Goal: Information Seeking & Learning: Understand process/instructions

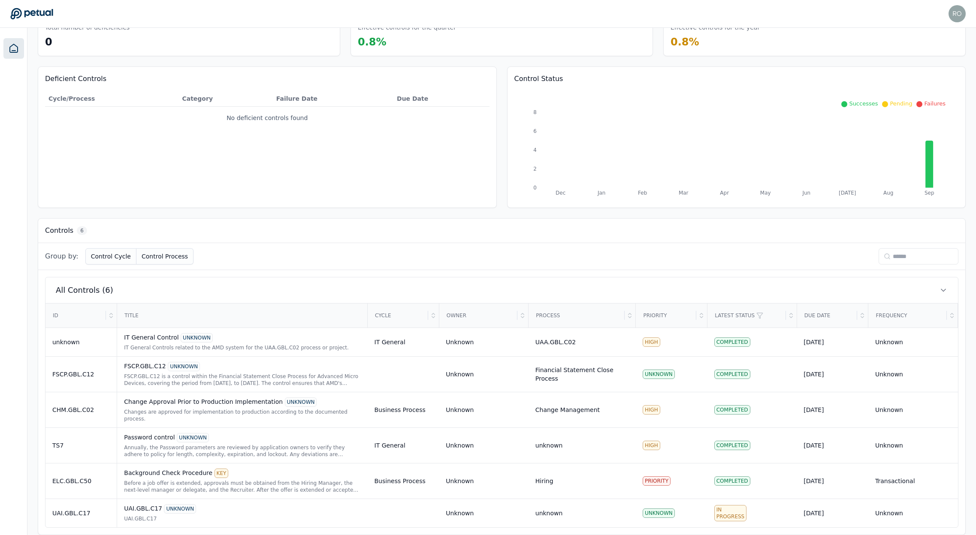
scroll to position [52, 0]
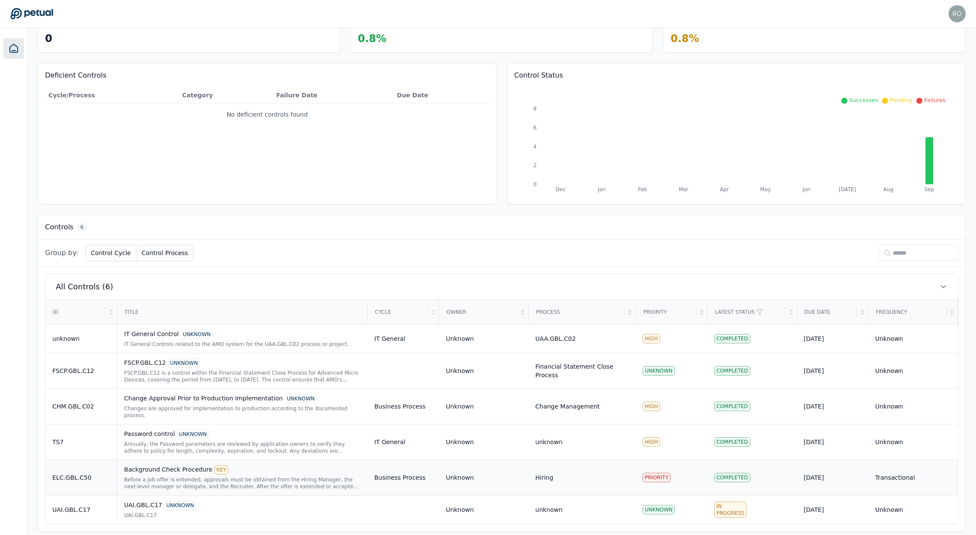
click at [166, 465] on div "Background Check Procedure KEY" at bounding box center [242, 469] width 236 height 9
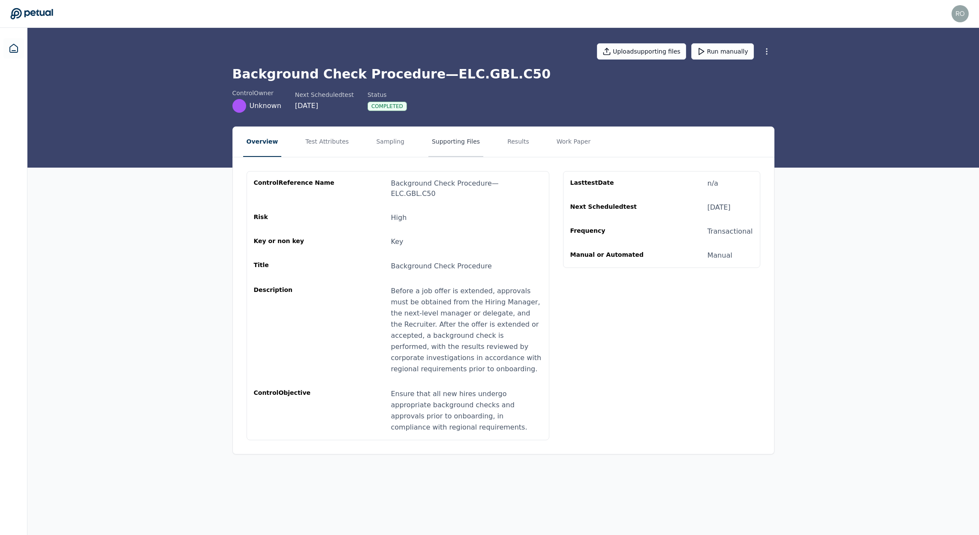
click at [437, 142] on button "Supporting Files" at bounding box center [455, 142] width 55 height 30
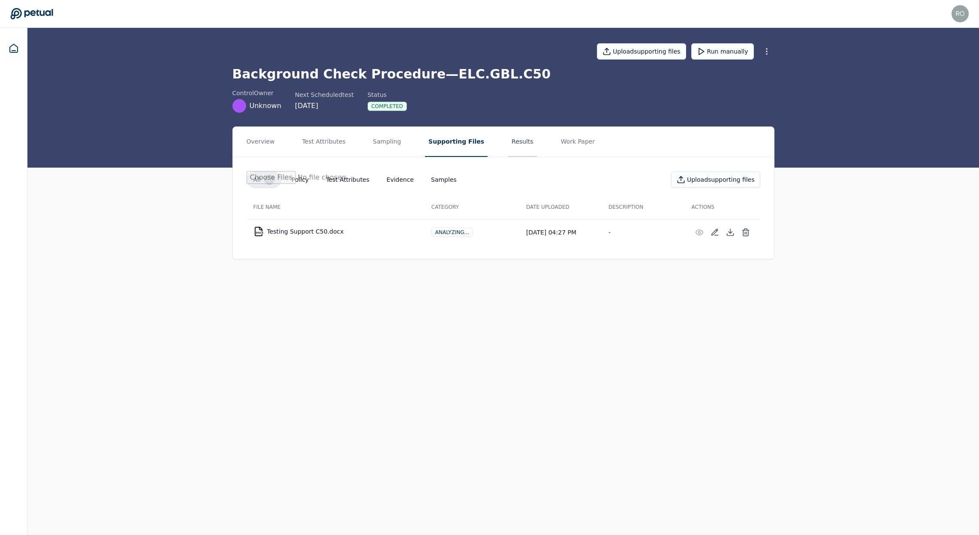
click at [513, 138] on button "Results" at bounding box center [522, 142] width 29 height 30
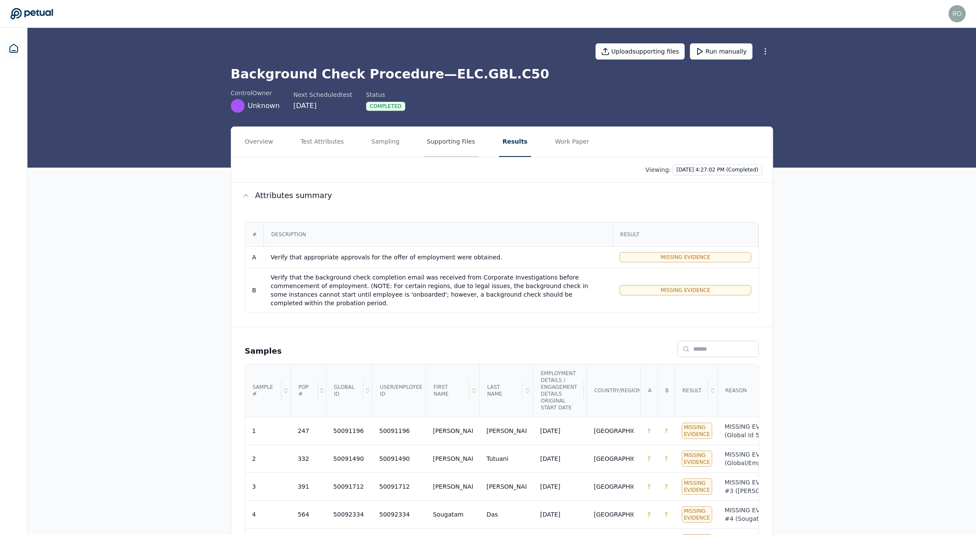
click at [447, 148] on button "Supporting Files" at bounding box center [450, 142] width 55 height 30
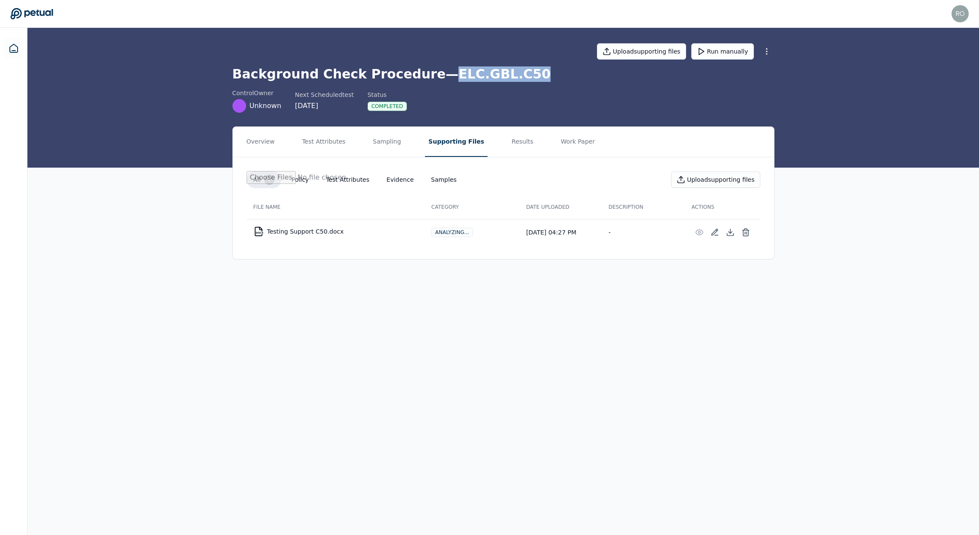
drag, startPoint x: 504, startPoint y: 74, endPoint x: 429, endPoint y: 72, distance: 74.6
click at [429, 72] on h1 "Background Check Procedure — ELC.GBL.C50" at bounding box center [503, 73] width 542 height 15
copy h1 "ELC.GBL.C50"
click at [517, 75] on h1 "Background Check Procedure — ELC.GBL.C50" at bounding box center [503, 73] width 542 height 15
drag, startPoint x: 511, startPoint y: 75, endPoint x: 428, endPoint y: 73, distance: 82.8
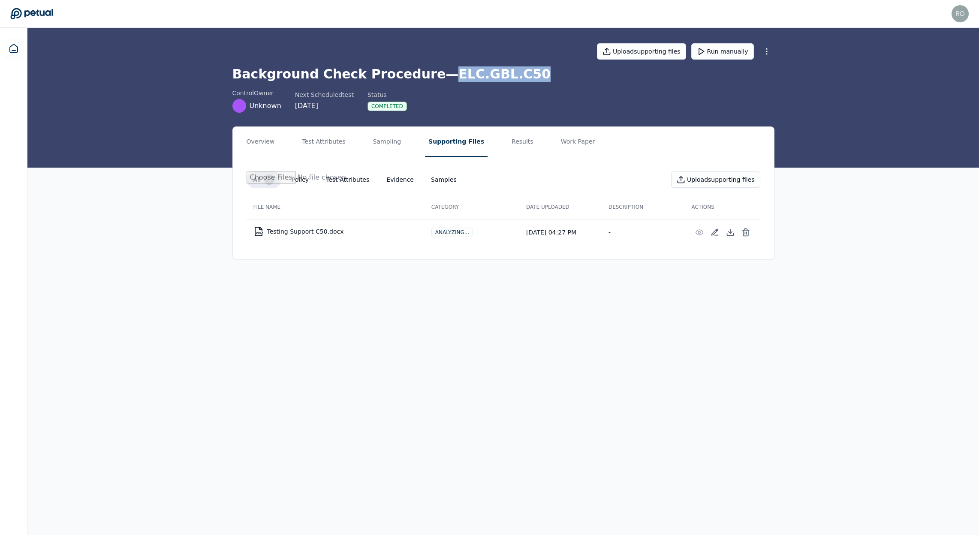
click at [428, 73] on h1 "Background Check Procedure — ELC.GBL.C50" at bounding box center [503, 73] width 542 height 15
copy h1 "ELC.GBL.C50"
click at [728, 230] on icon at bounding box center [730, 232] width 9 height 9
click at [260, 145] on button "Overview" at bounding box center [260, 142] width 35 height 30
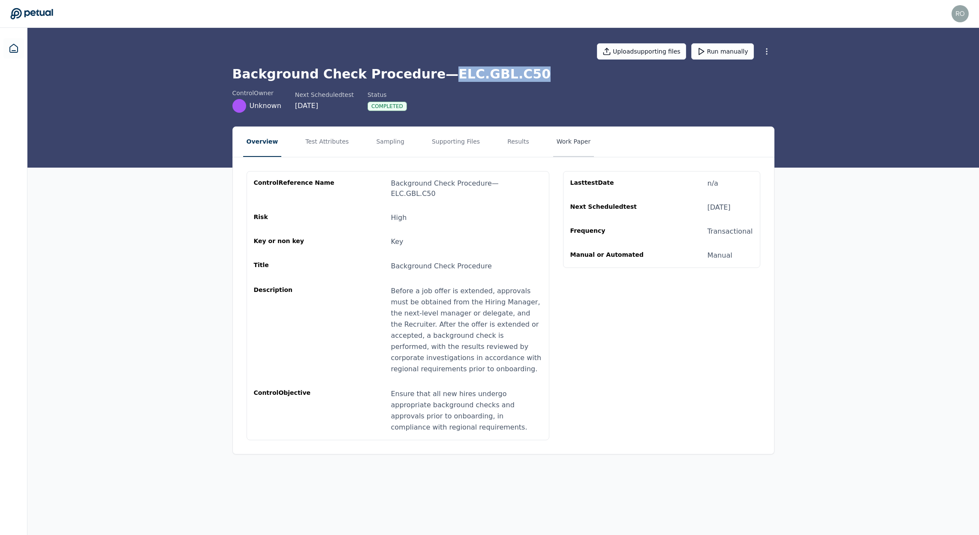
click at [568, 142] on button "Work Paper" at bounding box center [573, 142] width 41 height 30
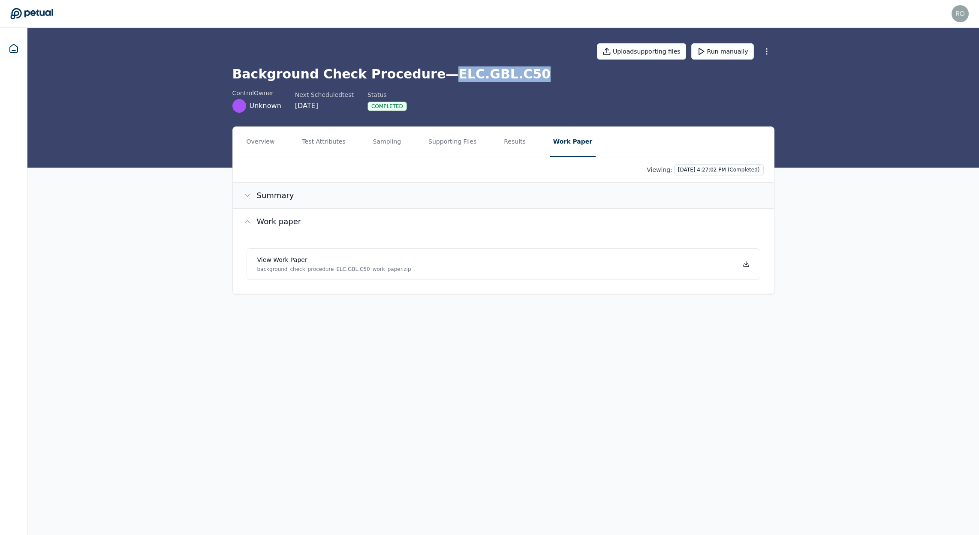
click at [290, 193] on button "Summary" at bounding box center [503, 196] width 541 height 26
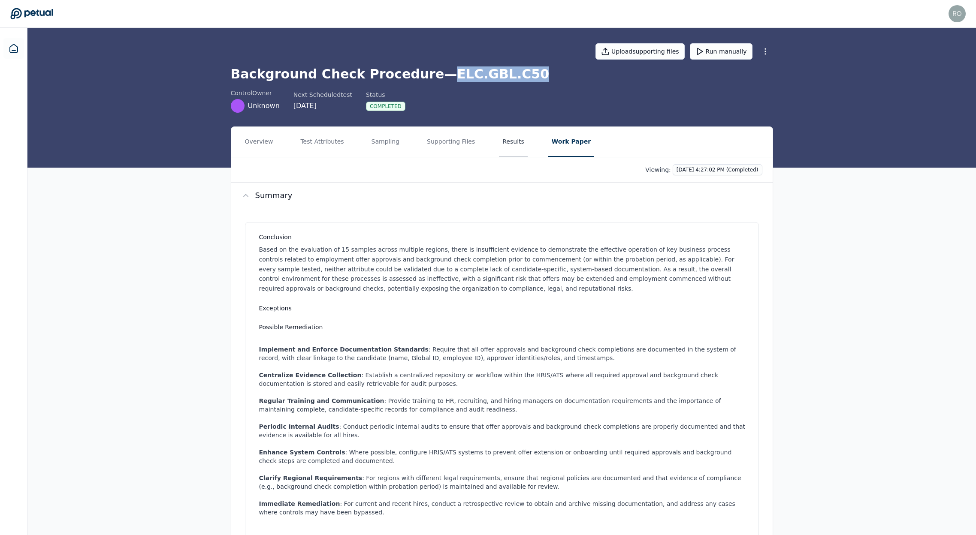
click at [512, 137] on button "Results" at bounding box center [513, 142] width 29 height 30
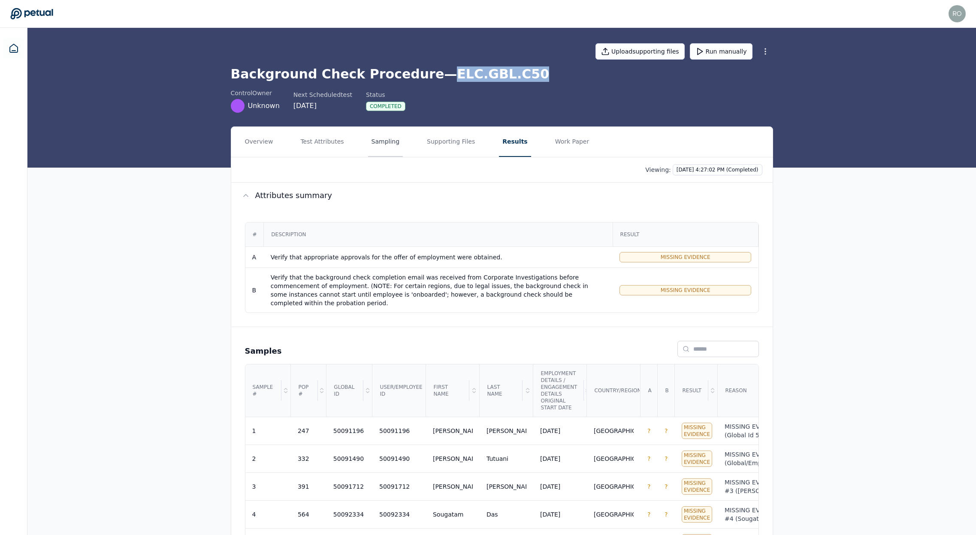
click at [394, 143] on button "Sampling" at bounding box center [385, 142] width 35 height 30
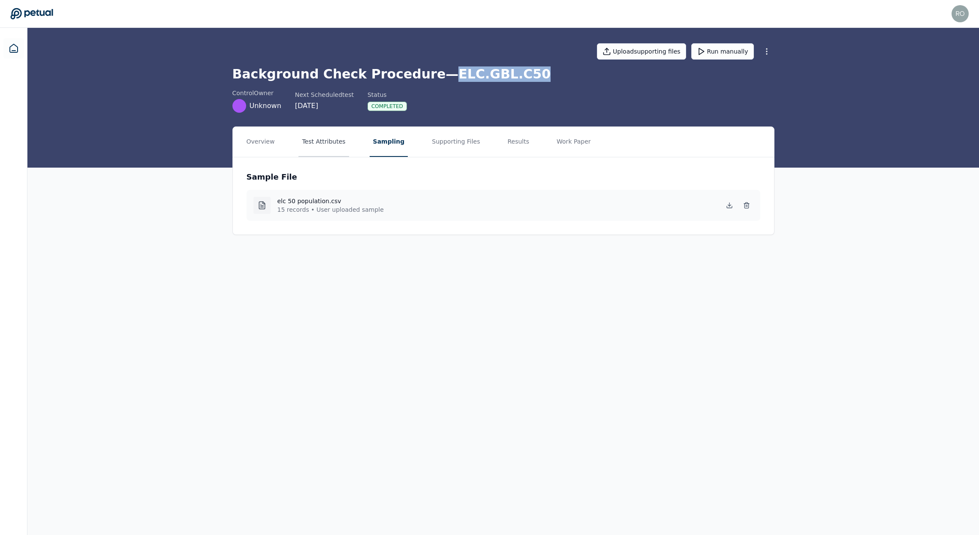
click at [323, 148] on button "Test Attributes" at bounding box center [324, 142] width 50 height 30
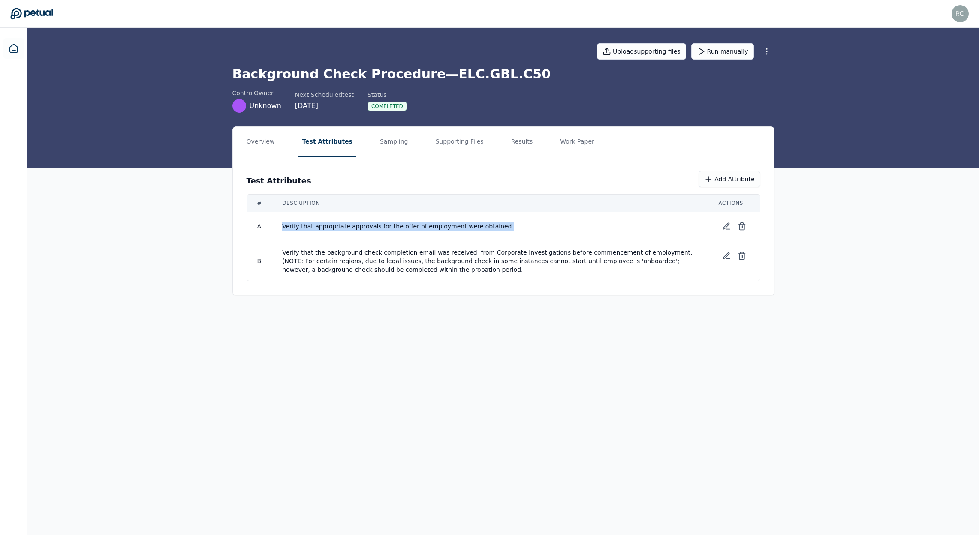
drag, startPoint x: 504, startPoint y: 226, endPoint x: 314, endPoint y: 220, distance: 189.7
click at [314, 220] on td "Verify that appropriate approvals for the offer of employment were obtained." at bounding box center [490, 227] width 436 height 30
copy span "Verify that appropriate approvals for the offer of employment were obtained."
click at [267, 133] on button "Overview" at bounding box center [260, 142] width 35 height 30
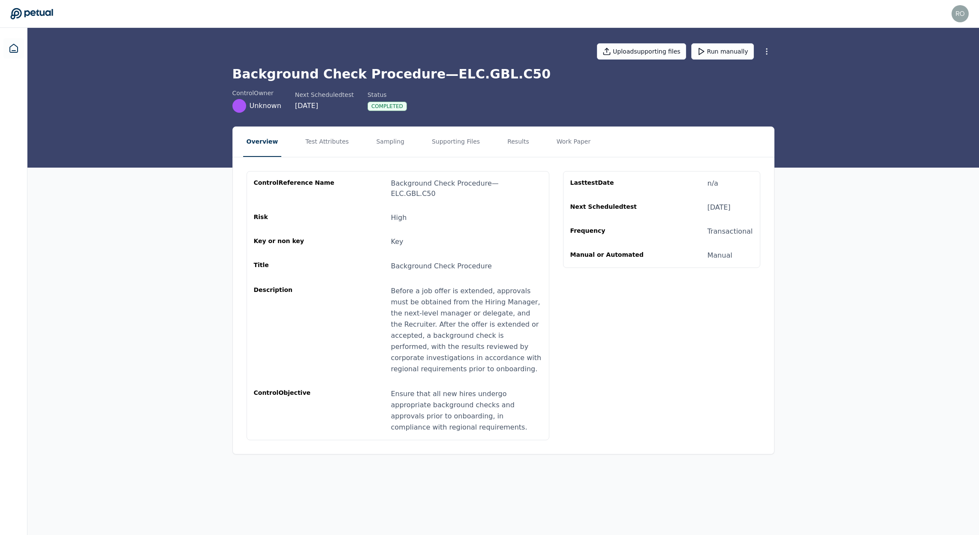
click at [422, 262] on span "Background Check Procedure" at bounding box center [441, 266] width 101 height 8
copy span "Background Check Procedure"
click at [426, 306] on div "Before a job offer is extended, approvals must be obtained from the Hiring Mana…" at bounding box center [466, 330] width 151 height 89
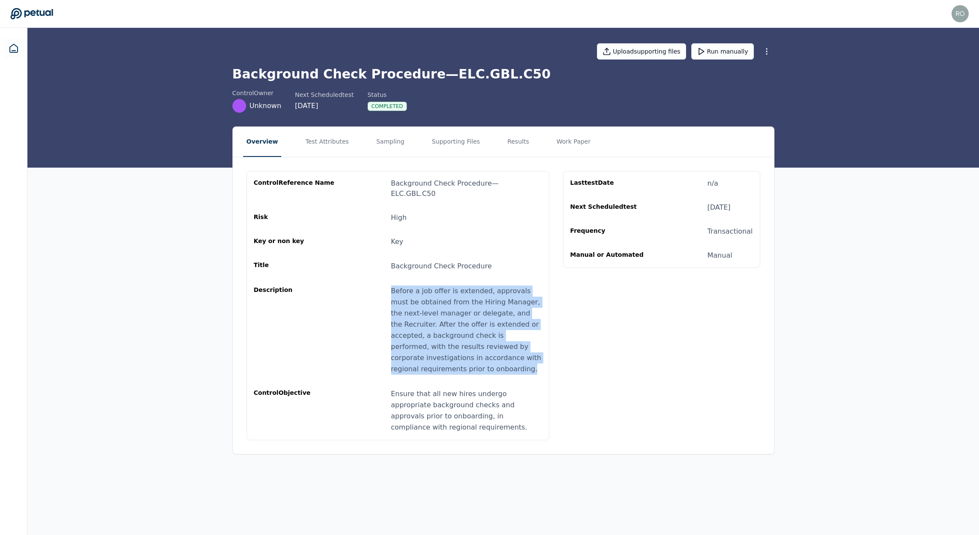
drag, startPoint x: 442, startPoint y: 362, endPoint x: 367, endPoint y: 285, distance: 107.1
click at [367, 286] on div "Description Before a job offer is extended, approvals must be obtained from the…" at bounding box center [398, 330] width 288 height 89
copy div "Before a job offer is extended, approvals must be obtained from the Hiring Mana…"
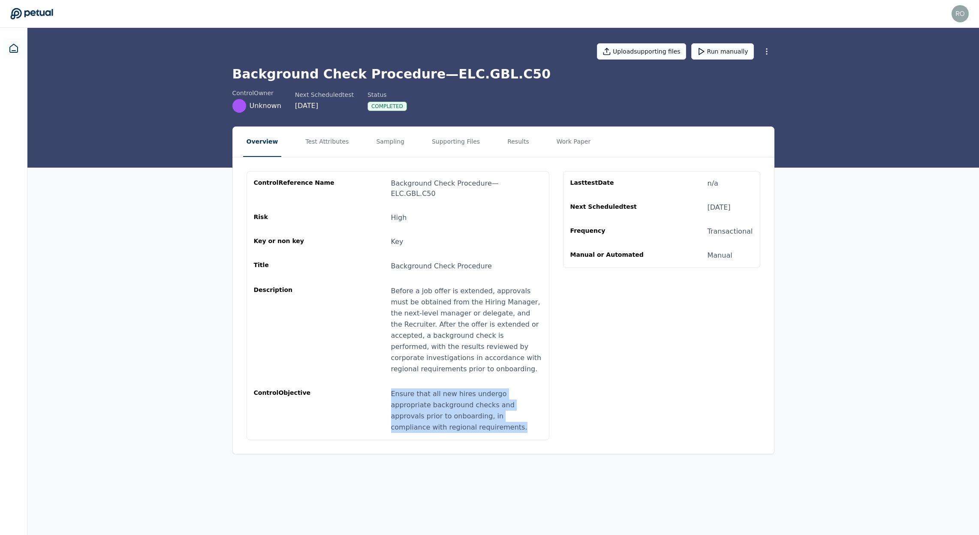
drag, startPoint x: 441, startPoint y: 418, endPoint x: 389, endPoint y: 378, distance: 65.8
click at [389, 389] on div "control Objective Ensure that all new hires undergo appropriate background chec…" at bounding box center [398, 411] width 288 height 45
copy div "Ensure that all new hires undergo appropriate background checks and approvals p…"
click at [318, 150] on button "Test Attributes" at bounding box center [327, 142] width 50 height 30
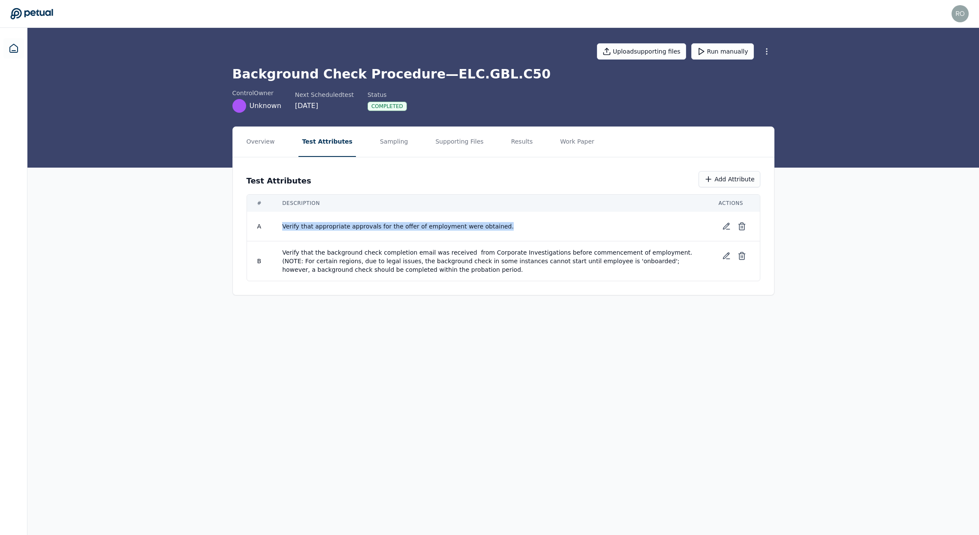
drag, startPoint x: 461, startPoint y: 229, endPoint x: 279, endPoint y: 226, distance: 181.9
click at [279, 226] on td "Verify that appropriate approvals for the offer of employment were obtained." at bounding box center [490, 227] width 436 height 30
copy span "Verify that appropriate approvals for the offer of employment were obtained."
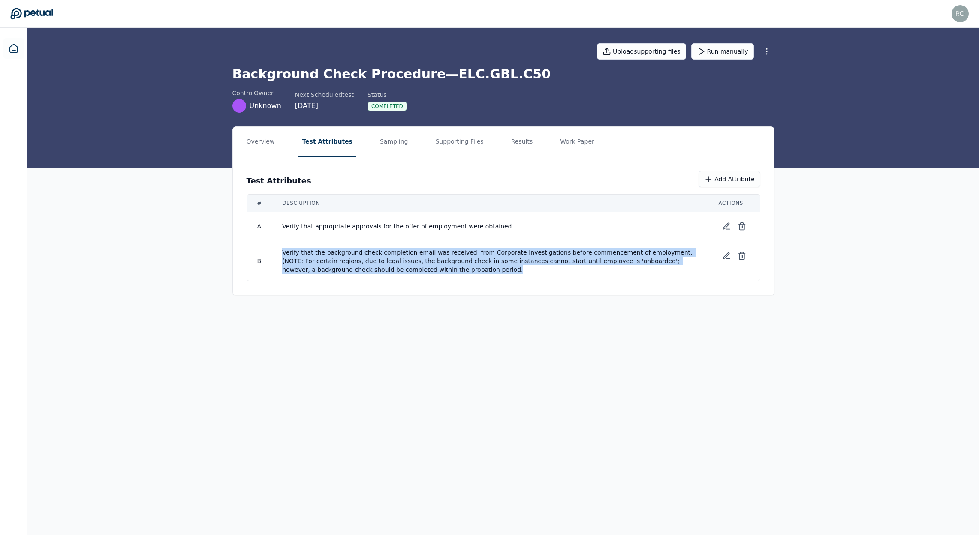
drag, startPoint x: 430, startPoint y: 277, endPoint x: 280, endPoint y: 248, distance: 152.5
click at [280, 248] on td "Verify that the background check completion email was received from Corporate I…" at bounding box center [490, 261] width 436 height 40
copy span "Verify that the background check completion email was received from Corporate I…"
click at [382, 140] on button "Sampling" at bounding box center [394, 142] width 35 height 30
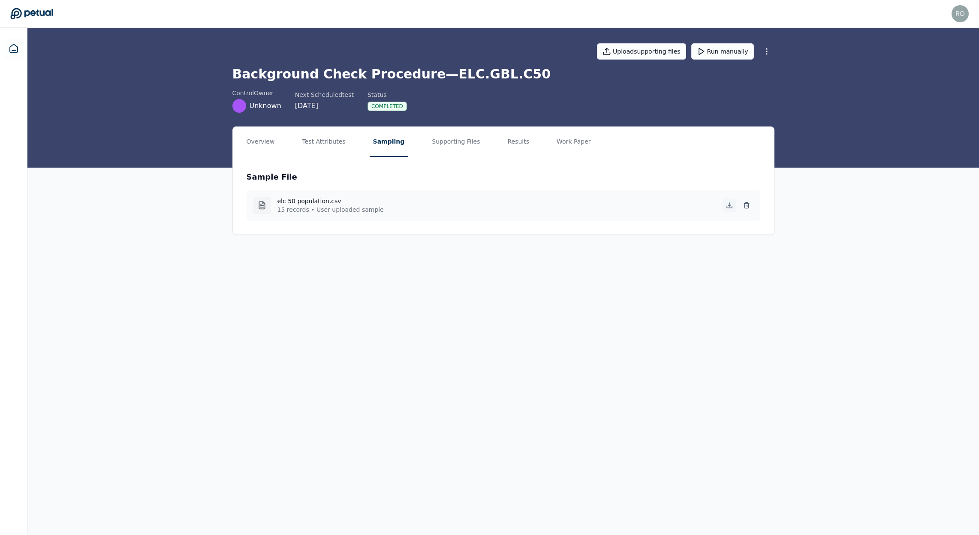
click at [730, 207] on icon at bounding box center [729, 205] width 7 height 7
